Goal: Task Accomplishment & Management: Manage account settings

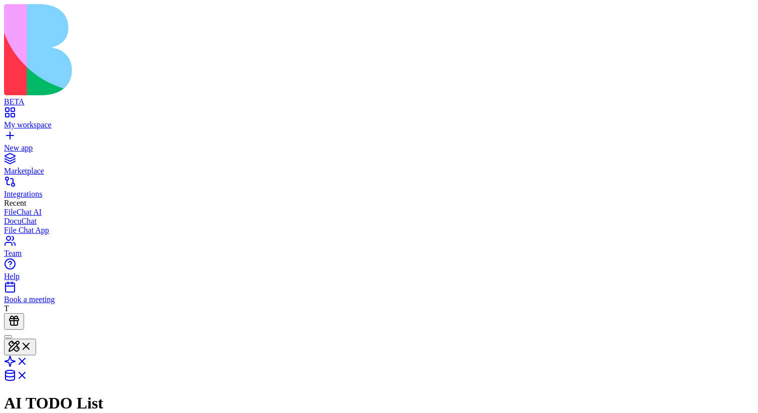
scroll to position [153, 0]
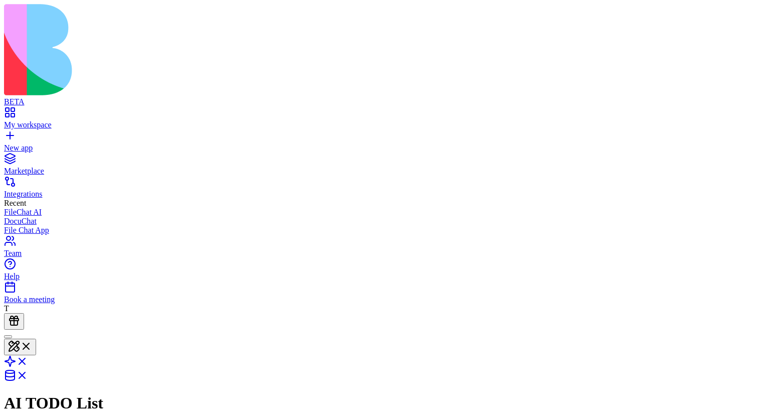
click at [711, 329] on header "AI TODO List Invite & Share" at bounding box center [379, 399] width 750 height 141
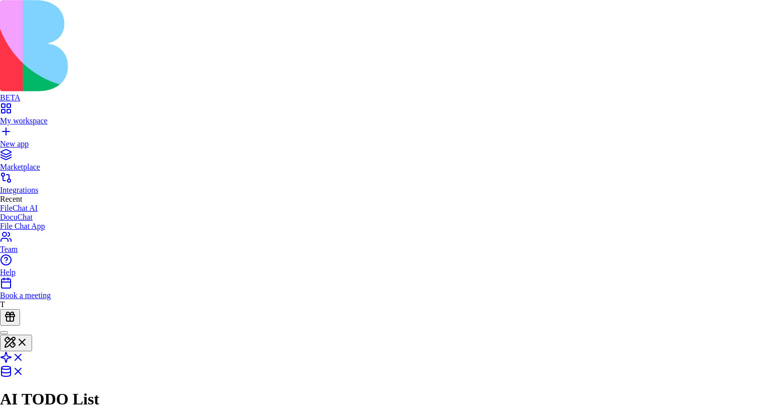
type button "public"
